Goal: Information Seeking & Learning: Learn about a topic

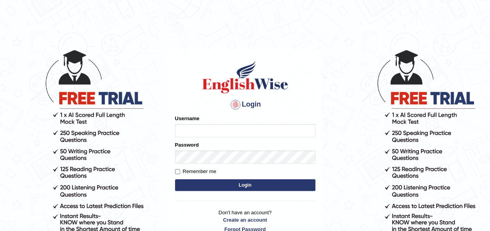
type input "maysi"
click at [206, 184] on button "Login" at bounding box center [245, 186] width 140 height 12
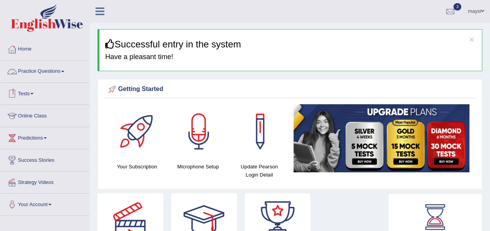
click at [59, 70] on link "Practice Questions" at bounding box center [44, 70] width 89 height 19
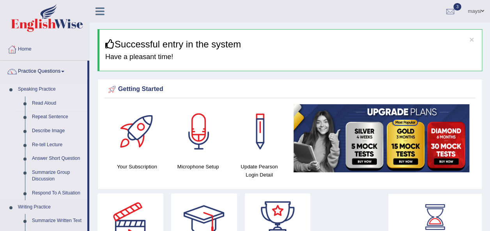
click at [45, 103] on link "Read Aloud" at bounding box center [57, 104] width 59 height 14
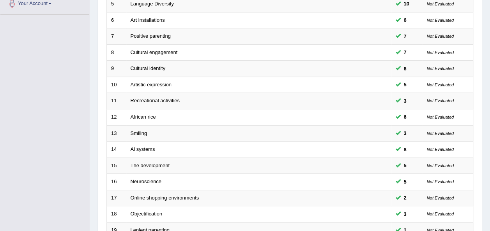
scroll to position [281, 0]
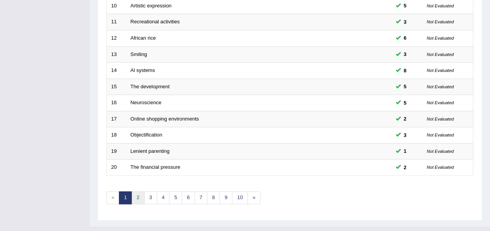
click at [135, 192] on link "2" at bounding box center [137, 198] width 13 height 13
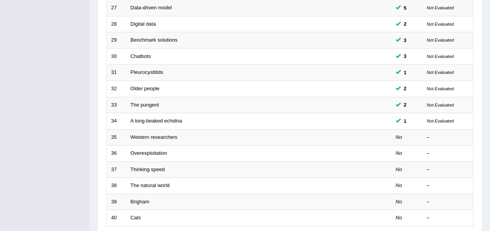
scroll to position [236, 0]
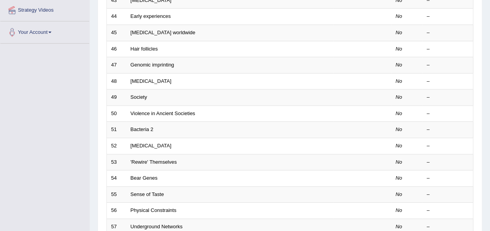
scroll to position [181, 0]
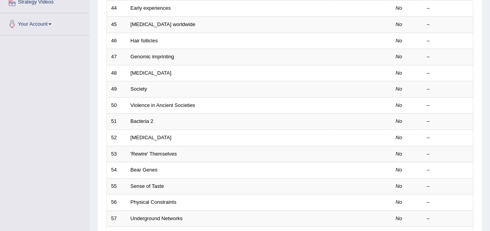
drag, startPoint x: 484, startPoint y: 164, endPoint x: 484, endPoint y: 185, distance: 20.3
click at [484, 185] on div "Home Practice Speaking: Read Aloud Practice Speaking: Read Aloud Time Mode: ON …" at bounding box center [290, 72] width 400 height 507
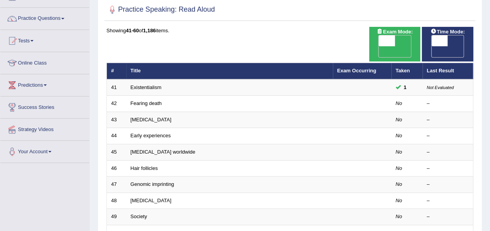
scroll to position [58, 0]
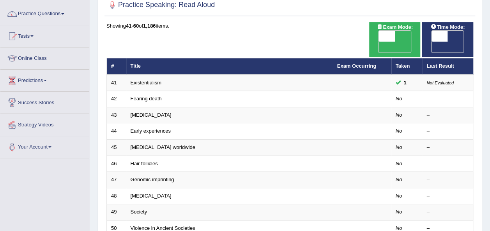
click at [431, 42] on span "OFF" at bounding box center [423, 47] width 16 height 11
checkbox input "true"
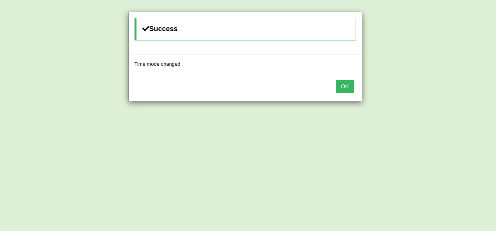
click at [346, 87] on button "OK" at bounding box center [345, 86] width 18 height 13
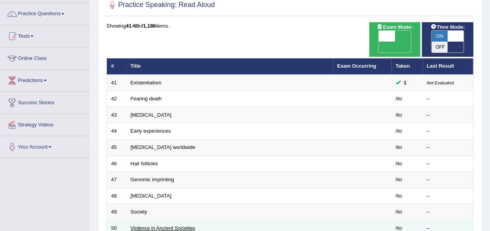
click at [147, 226] on link "Violence in Ancient Societies" at bounding box center [163, 229] width 65 height 6
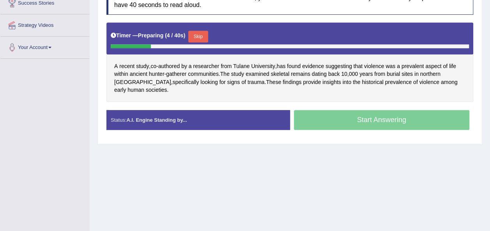
scroll to position [156, 0]
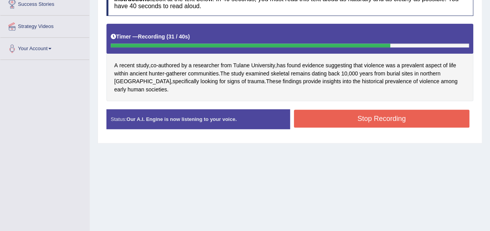
click at [426, 110] on button "Stop Recording" at bounding box center [382, 119] width 176 height 18
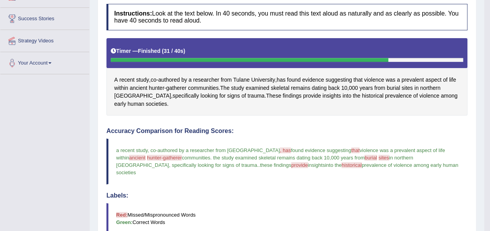
scroll to position [83, 0]
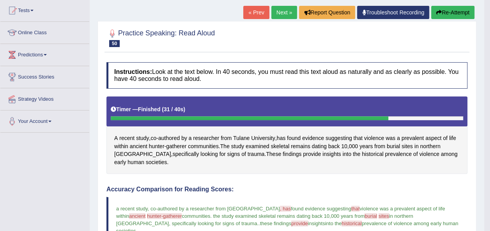
click at [445, 14] on button "Re-Attempt" at bounding box center [452, 12] width 43 height 13
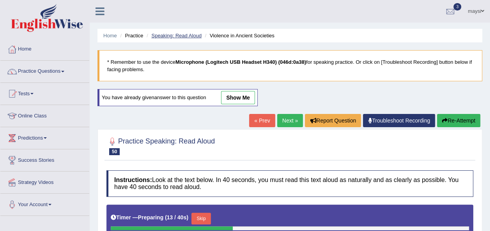
click at [175, 35] on link "Speaking: Read Aloud" at bounding box center [176, 36] width 50 height 6
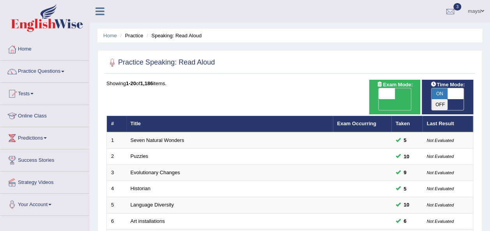
click at [445, 90] on span "ON" at bounding box center [439, 93] width 16 height 11
checkbox input "false"
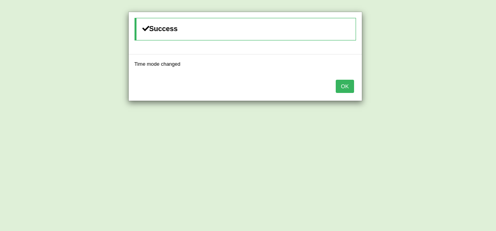
click at [348, 87] on button "OK" at bounding box center [345, 86] width 18 height 13
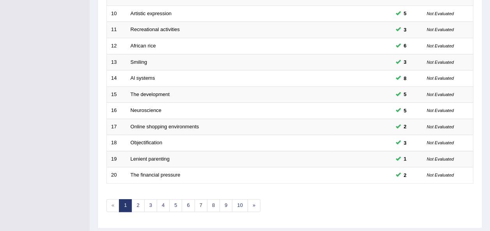
scroll to position [281, 0]
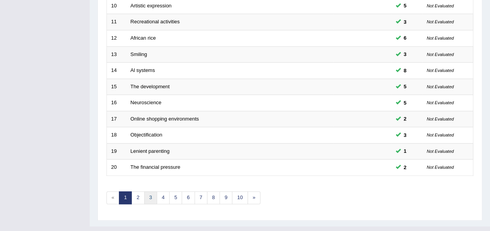
click at [150, 192] on link "3" at bounding box center [150, 198] width 13 height 13
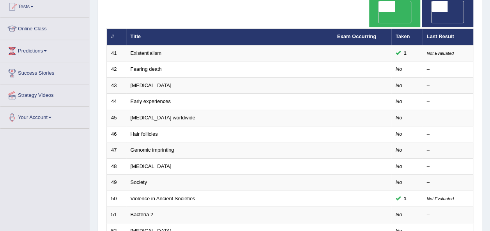
scroll to position [92, 0]
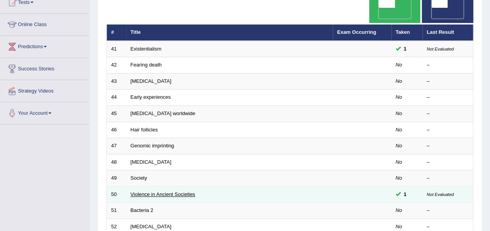
click at [189, 192] on link "Violence in Ancient Societies" at bounding box center [163, 195] width 65 height 6
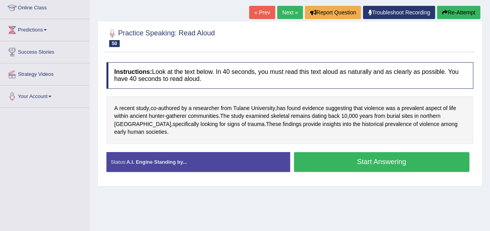
scroll to position [115, 0]
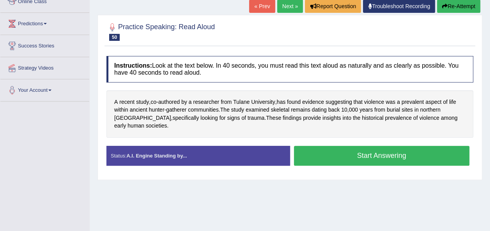
click at [386, 148] on button "Start Answering" at bounding box center [382, 156] width 176 height 20
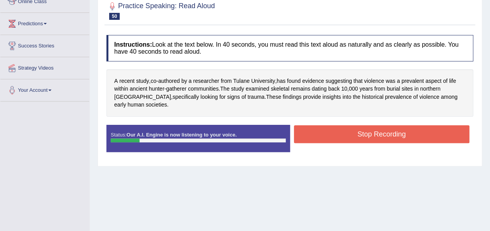
click at [390, 128] on button "Stop Recording" at bounding box center [382, 134] width 176 height 18
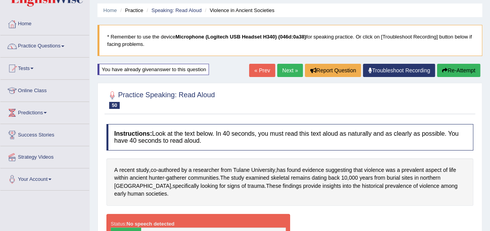
scroll to position [18, 0]
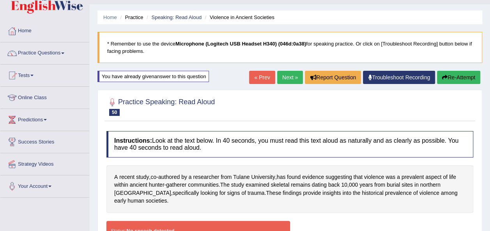
click at [466, 74] on button "Re-Attempt" at bounding box center [458, 77] width 43 height 13
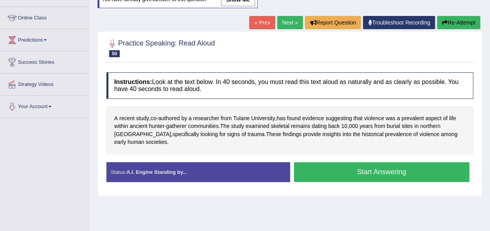
scroll to position [102, 0]
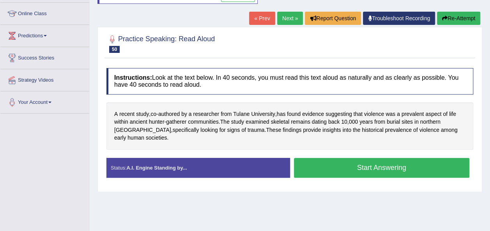
click at [388, 158] on button "Start Answering" at bounding box center [382, 168] width 176 height 20
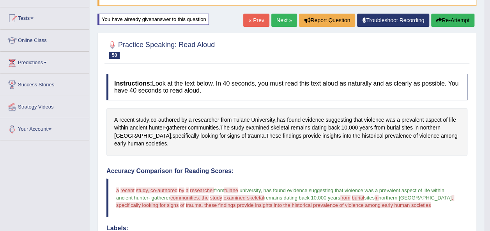
scroll to position [61, 0]
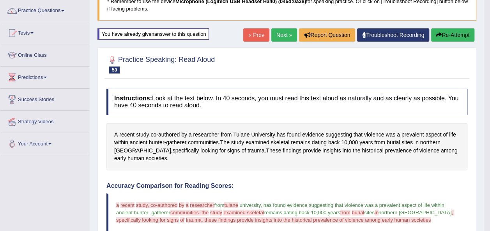
click at [462, 38] on button "Re-Attempt" at bounding box center [452, 34] width 43 height 13
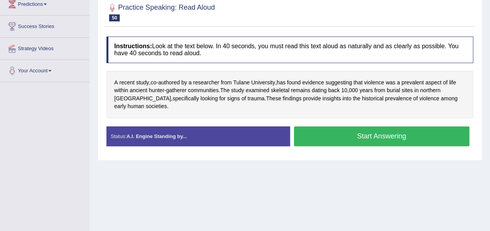
scroll to position [163, 0]
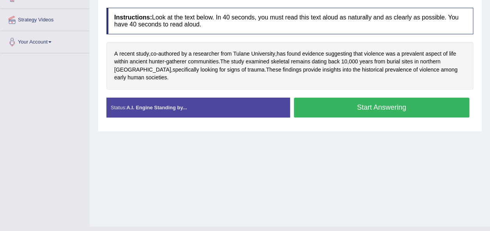
click at [429, 102] on button "Start Answering" at bounding box center [382, 108] width 176 height 20
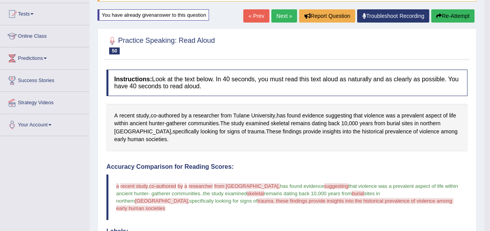
scroll to position [67, 0]
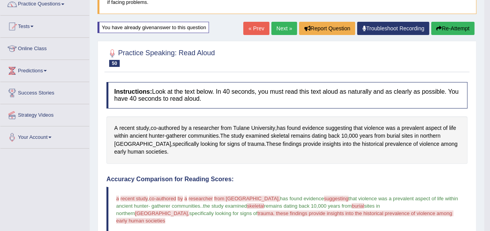
click at [462, 26] on button "Re-Attempt" at bounding box center [452, 28] width 43 height 13
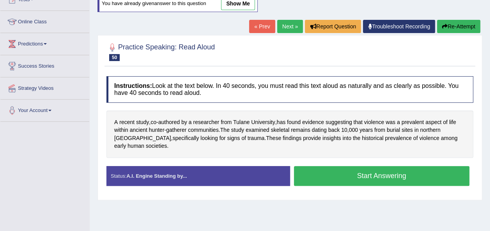
scroll to position [106, 0]
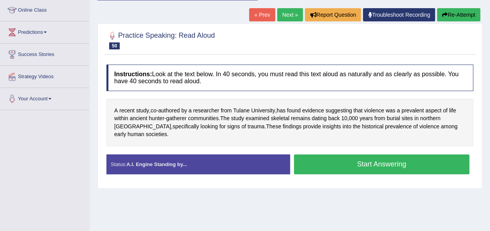
click at [404, 155] on button "Start Answering" at bounding box center [382, 165] width 176 height 20
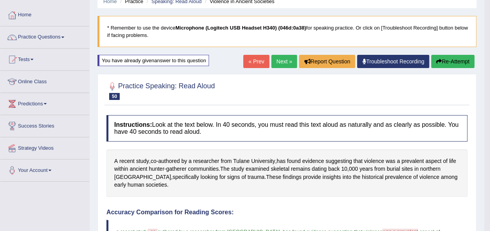
scroll to position [36, 0]
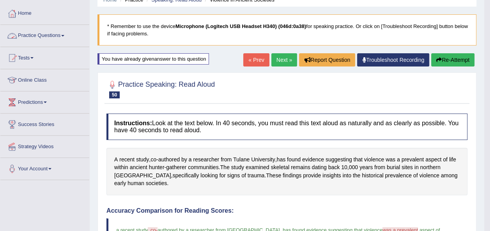
click at [61, 39] on link "Practice Questions" at bounding box center [44, 34] width 89 height 19
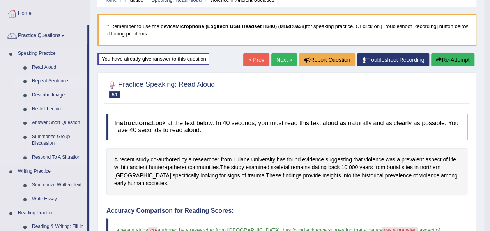
click at [56, 82] on link "Repeat Sentence" at bounding box center [57, 81] width 59 height 14
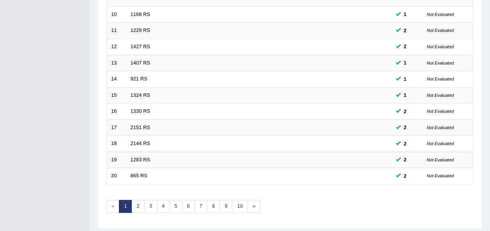
scroll to position [273, 0]
click at [150, 200] on link "3" at bounding box center [150, 206] width 13 height 13
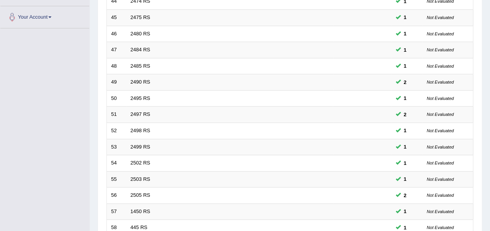
scroll to position [248, 0]
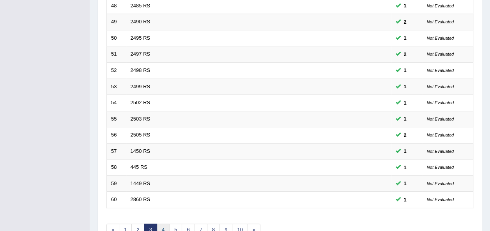
click at [161, 224] on link "4" at bounding box center [163, 230] width 13 height 13
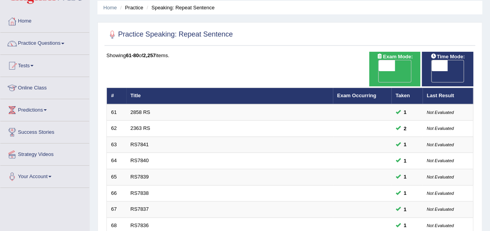
scroll to position [23, 0]
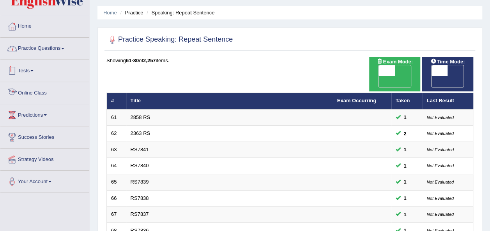
click at [39, 55] on link "Practice Questions" at bounding box center [44, 47] width 89 height 19
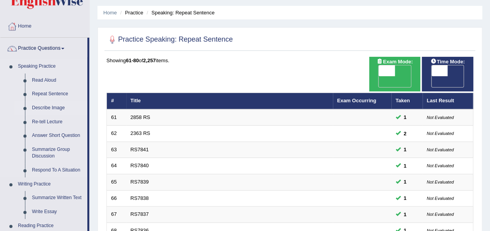
click at [56, 107] on link "Describe Image" at bounding box center [57, 108] width 59 height 14
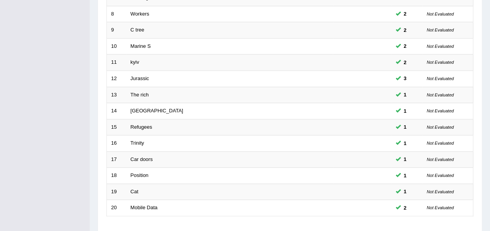
scroll to position [281, 0]
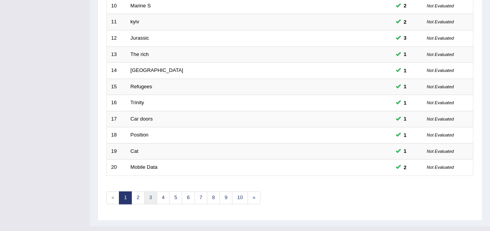
click at [148, 192] on link "3" at bounding box center [150, 198] width 13 height 13
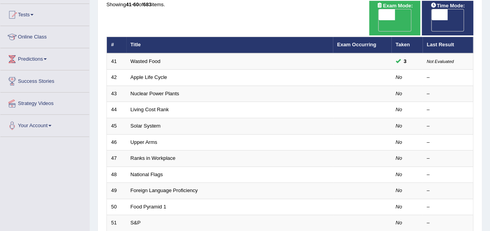
scroll to position [79, 0]
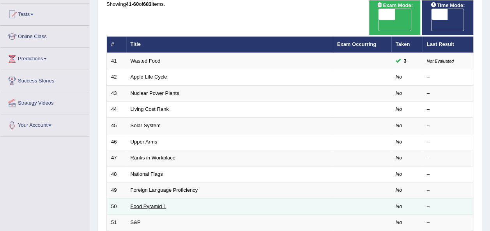
click at [159, 204] on link "Food Pyramid 1" at bounding box center [149, 207] width 36 height 6
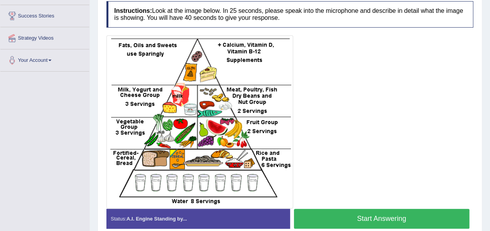
scroll to position [151, 0]
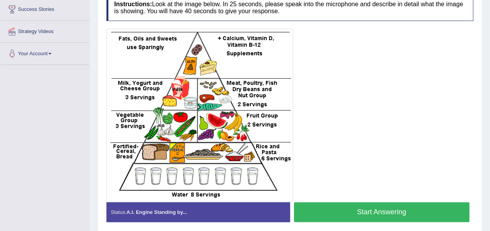
click at [361, 81] on div at bounding box center [289, 115] width 367 height 173
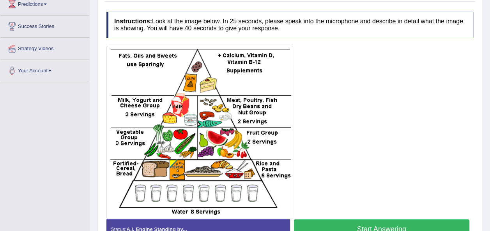
scroll to position [134, 0]
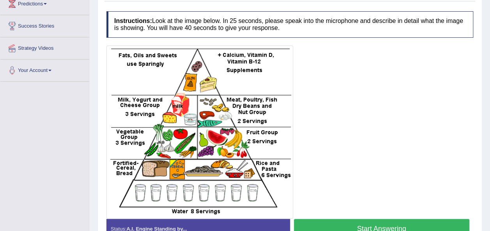
click at [342, 227] on button "Start Answering" at bounding box center [382, 229] width 176 height 20
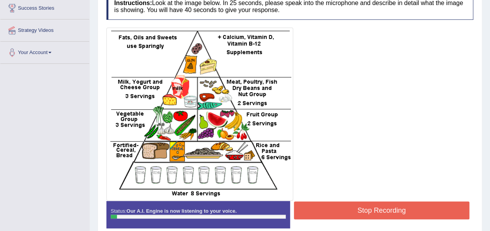
scroll to position [188, 0]
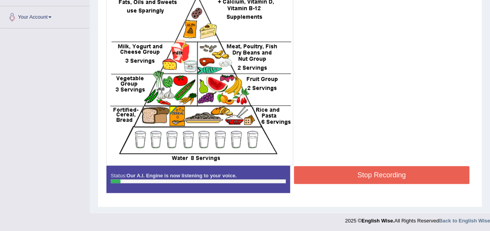
click at [387, 166] on button "Stop Recording" at bounding box center [382, 175] width 176 height 18
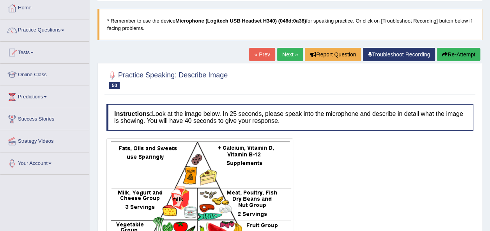
scroll to position [12, 0]
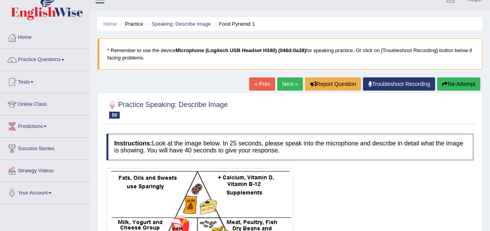
click at [454, 78] on button "Re-Attempt" at bounding box center [458, 84] width 43 height 13
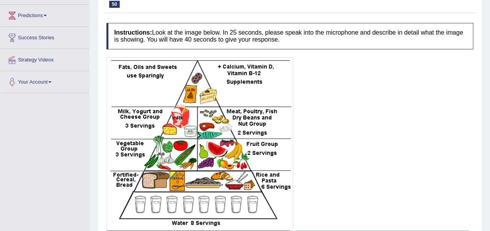
scroll to position [146, 0]
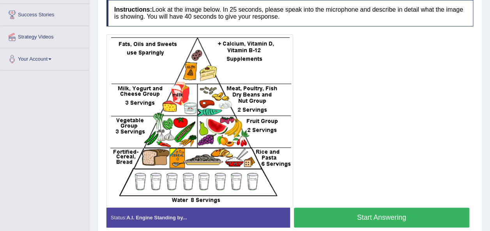
click at [332, 214] on button "Start Answering" at bounding box center [382, 218] width 176 height 20
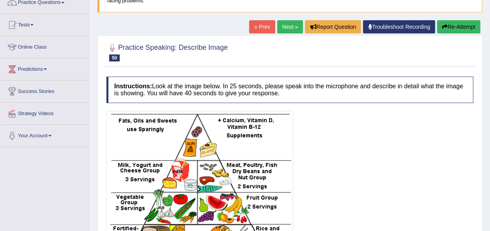
scroll to position [69, 0]
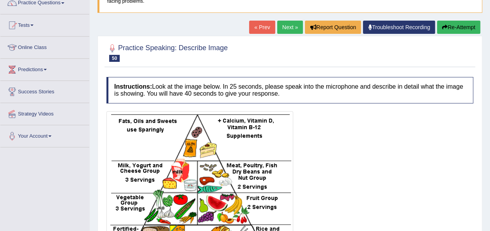
click at [448, 28] on button "Re-Attempt" at bounding box center [458, 27] width 43 height 13
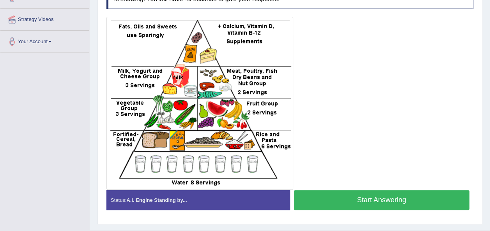
scroll to position [181, 0]
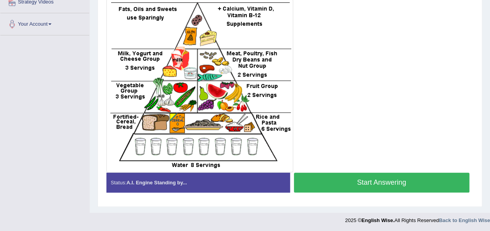
click at [349, 182] on button "Start Answering" at bounding box center [382, 183] width 176 height 20
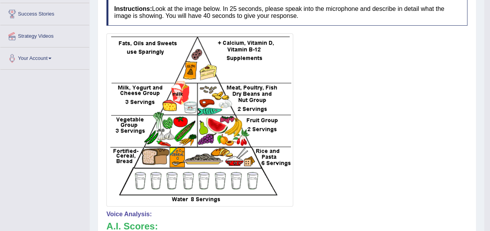
scroll to position [42, 0]
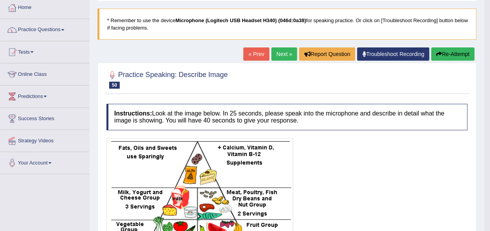
click at [457, 55] on button "Re-Attempt" at bounding box center [452, 54] width 43 height 13
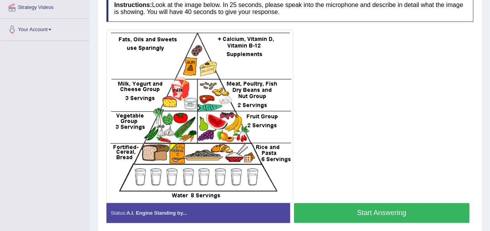
scroll to position [178, 0]
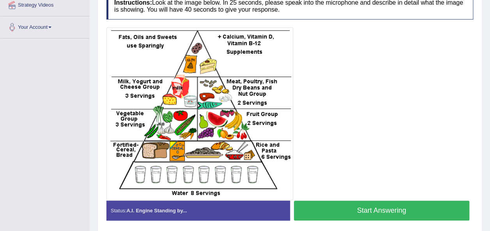
click at [355, 203] on button "Start Answering" at bounding box center [382, 211] width 176 height 20
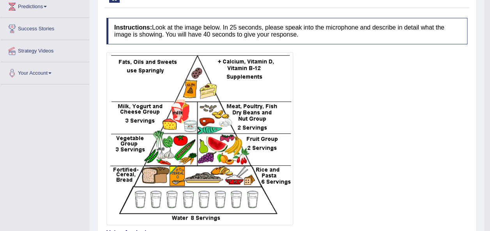
scroll to position [134, 0]
